Goal: Transaction & Acquisition: Purchase product/service

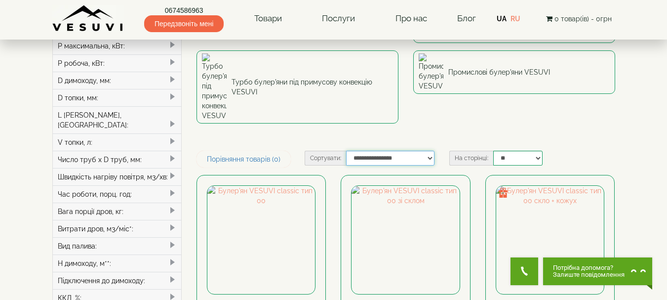
click at [427, 151] on select "**********" at bounding box center [390, 158] width 88 height 15
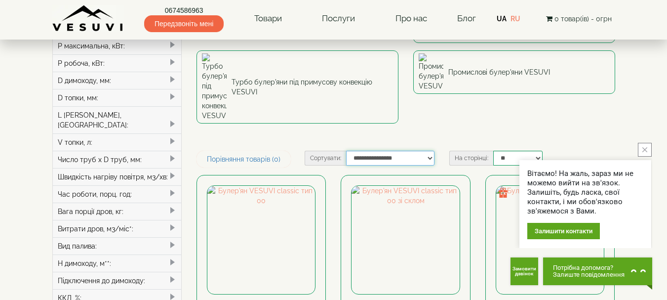
select select "**********"
click at [346, 151] on select "**********" at bounding box center [390, 158] width 88 height 15
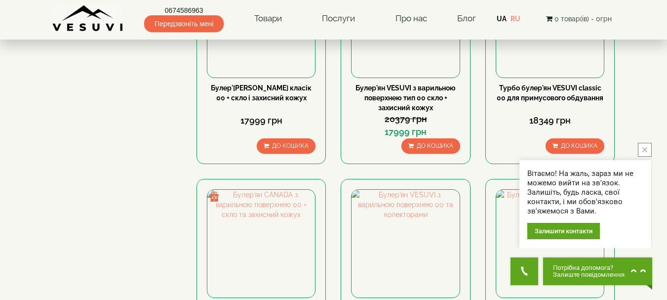
scroll to position [758, 0]
